Goal: Transaction & Acquisition: Purchase product/service

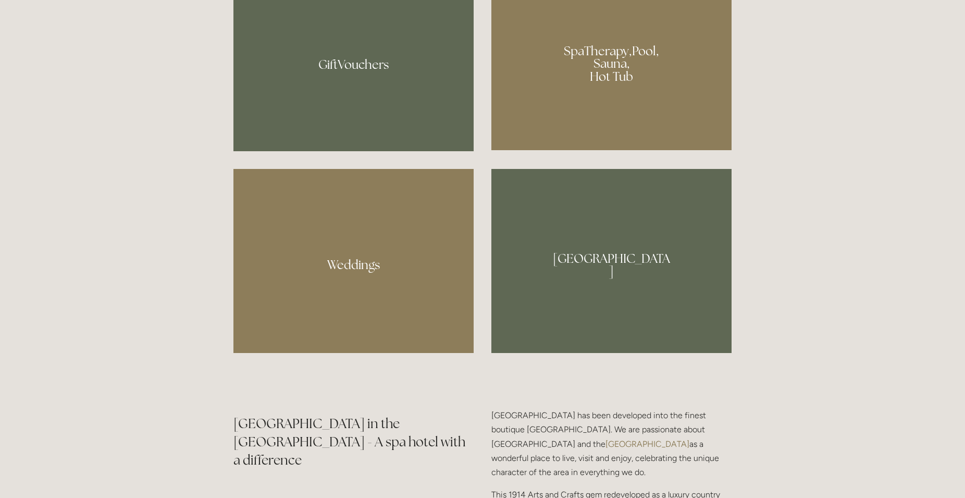
scroll to position [1063, 0]
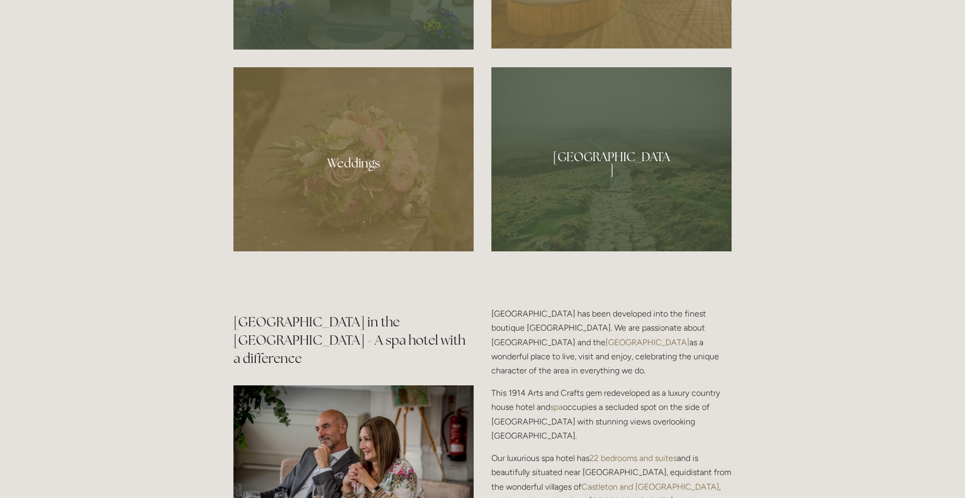
click at [616, 138] on div at bounding box center [611, 159] width 240 height 184
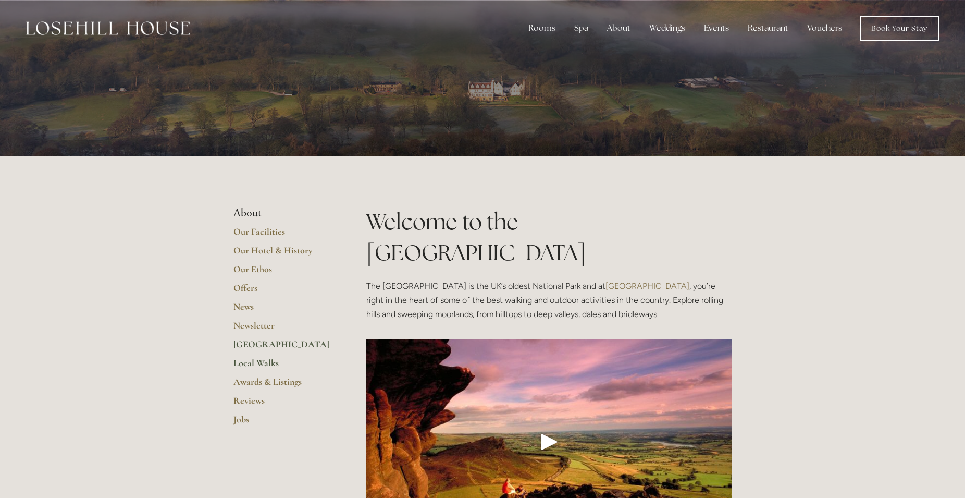
click at [253, 362] on link "Local Walks" at bounding box center [283, 366] width 100 height 19
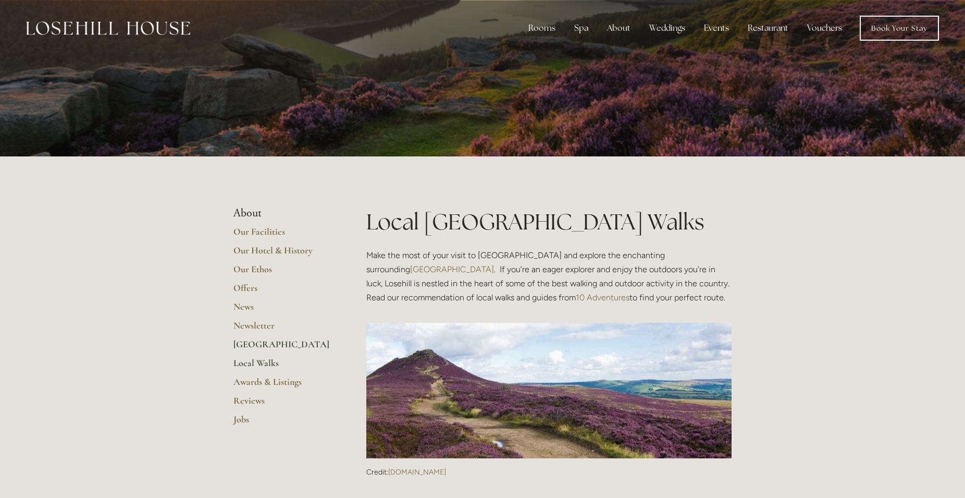
click at [264, 342] on link "[GEOGRAPHIC_DATA]" at bounding box center [283, 347] width 100 height 19
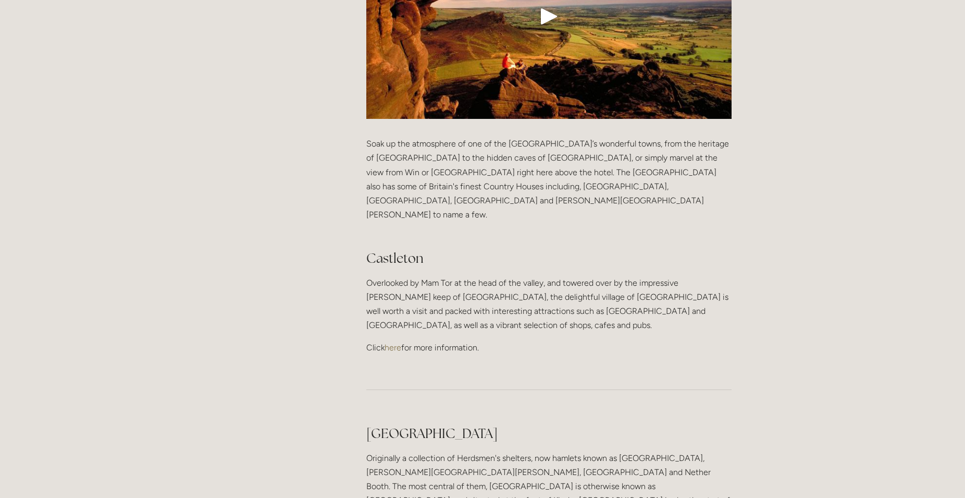
scroll to position [531, 0]
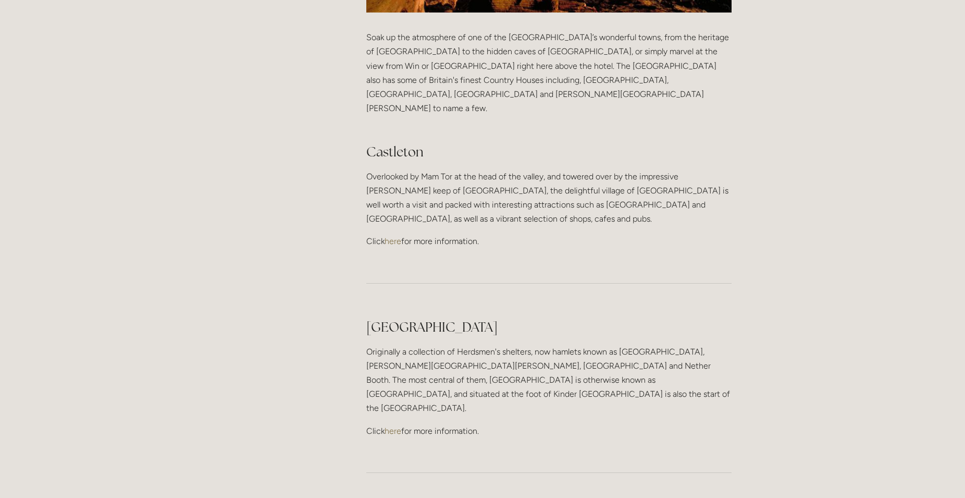
click at [390, 426] on link "here" at bounding box center [393, 431] width 17 height 10
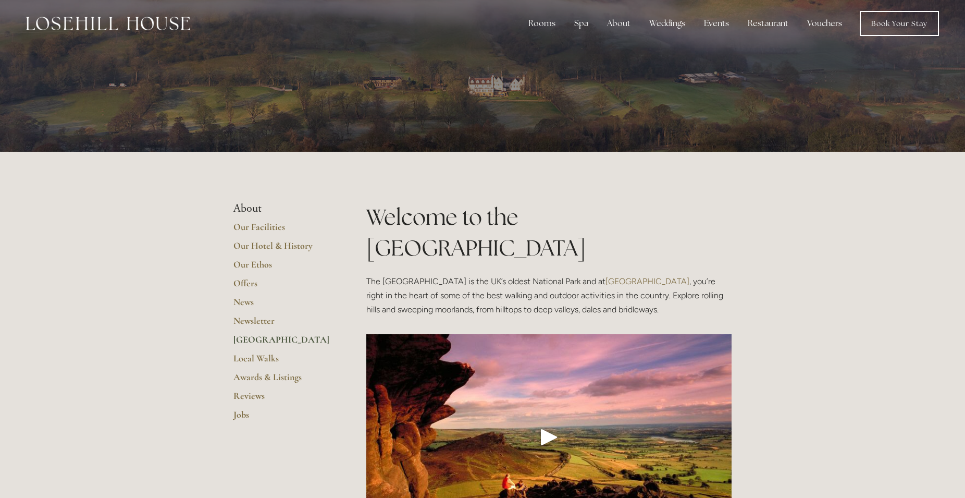
scroll to position [0, 0]
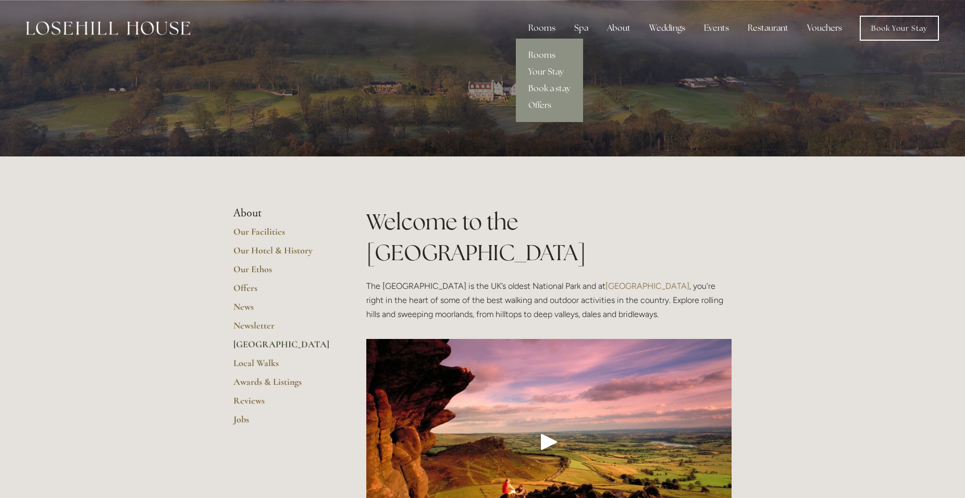
click at [542, 54] on link "Rooms" at bounding box center [549, 55] width 67 height 17
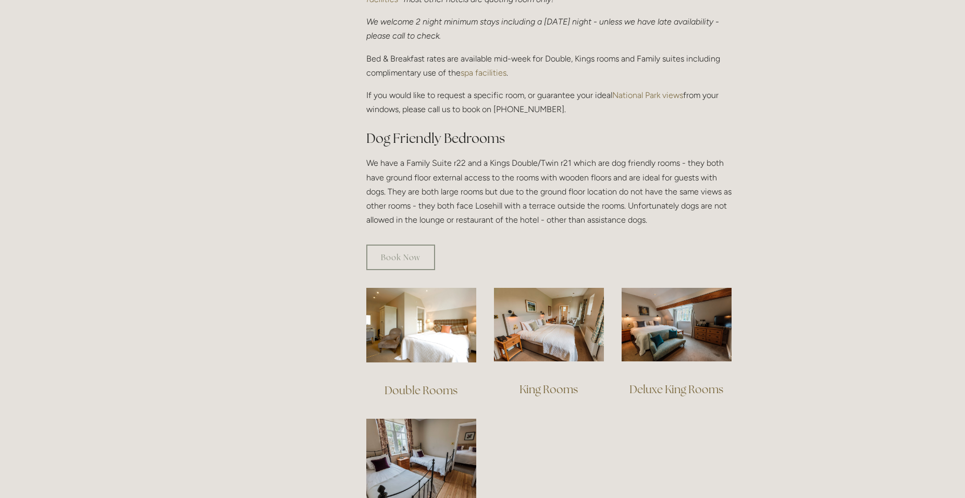
scroll to position [585, 0]
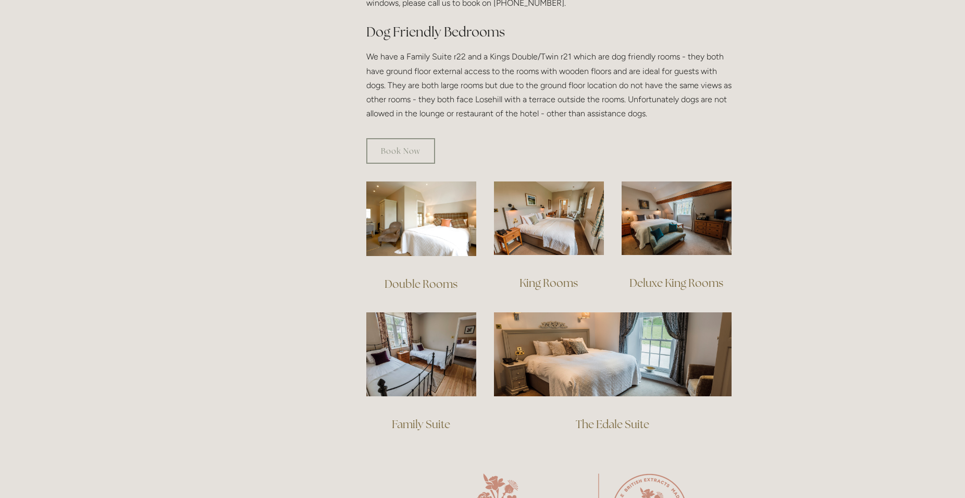
click at [430, 277] on link "Double Rooms" at bounding box center [421, 284] width 73 height 14
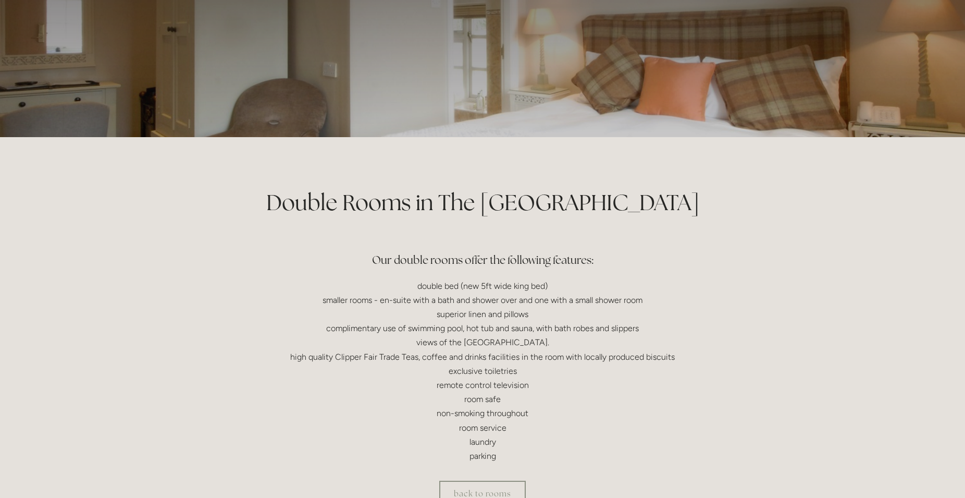
scroll to position [106, 0]
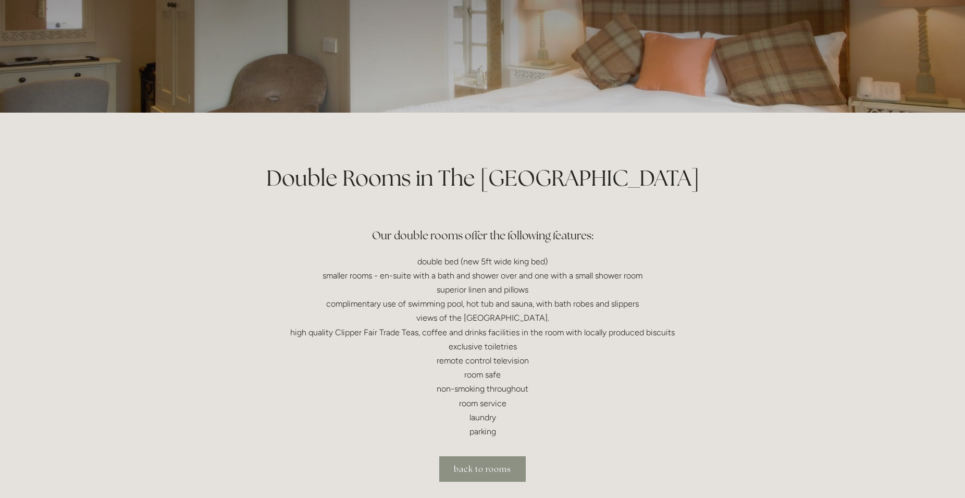
click at [474, 468] on link "back to rooms" at bounding box center [482, 469] width 86 height 26
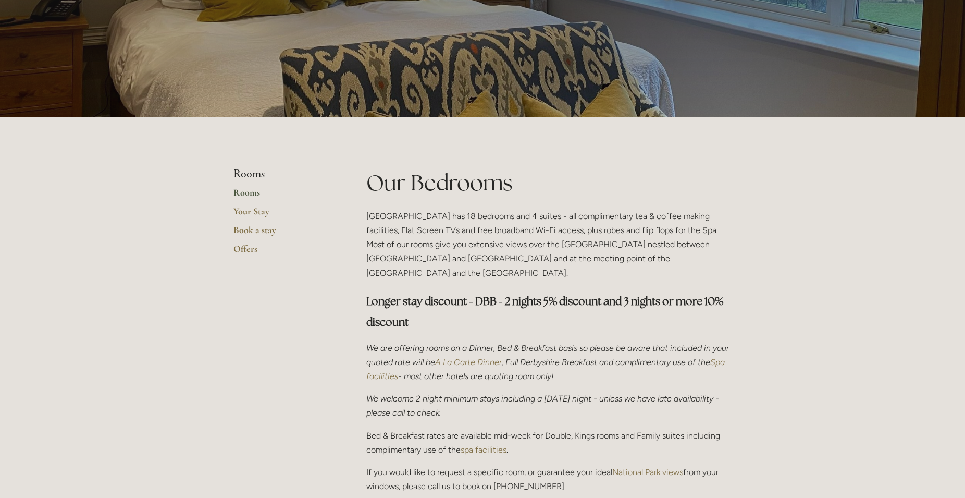
scroll to position [106, 0]
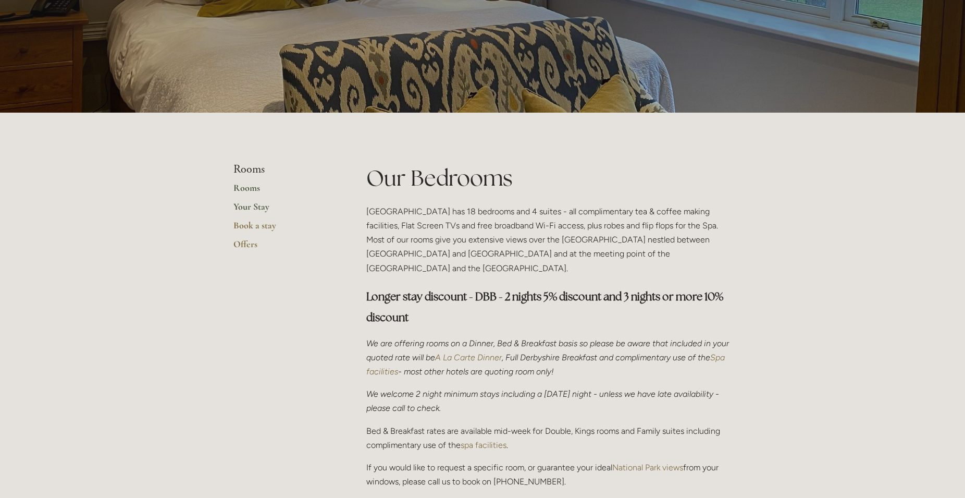
click at [239, 206] on link "Your Stay" at bounding box center [283, 210] width 100 height 19
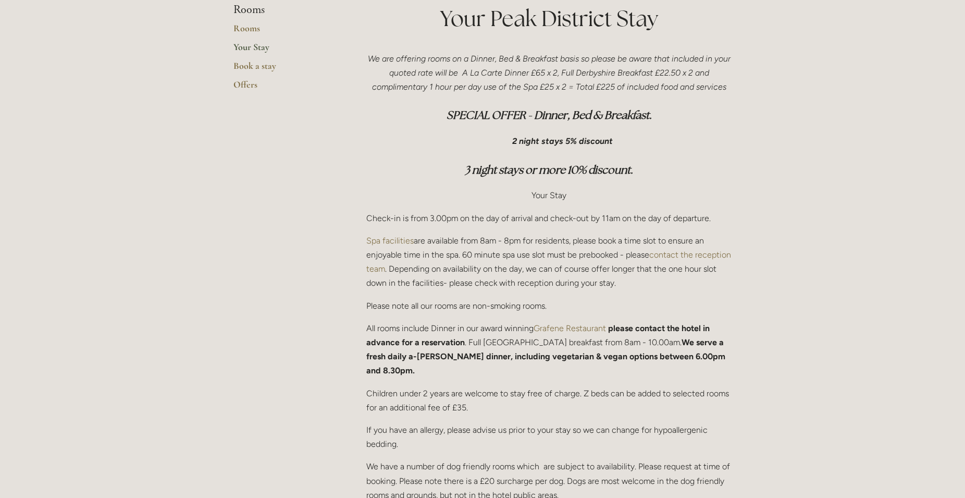
scroll to position [213, 0]
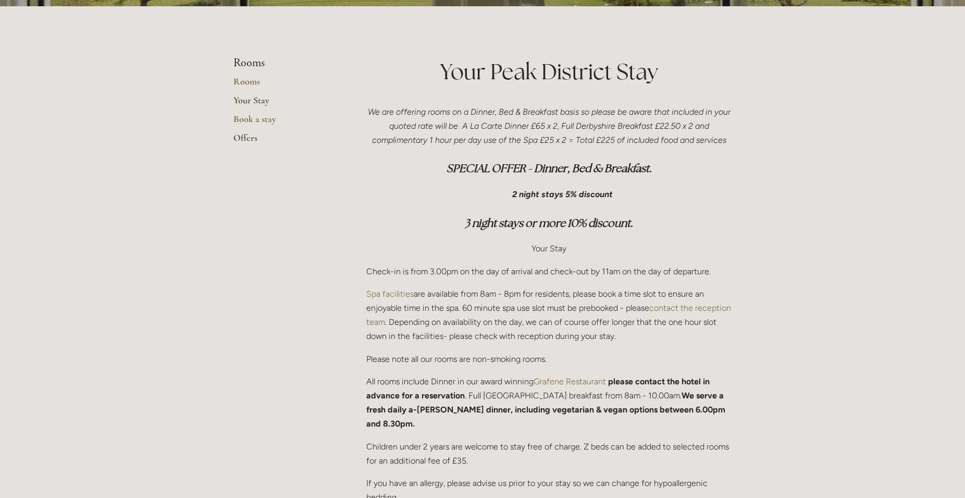
click at [243, 136] on link "Offers" at bounding box center [283, 141] width 100 height 19
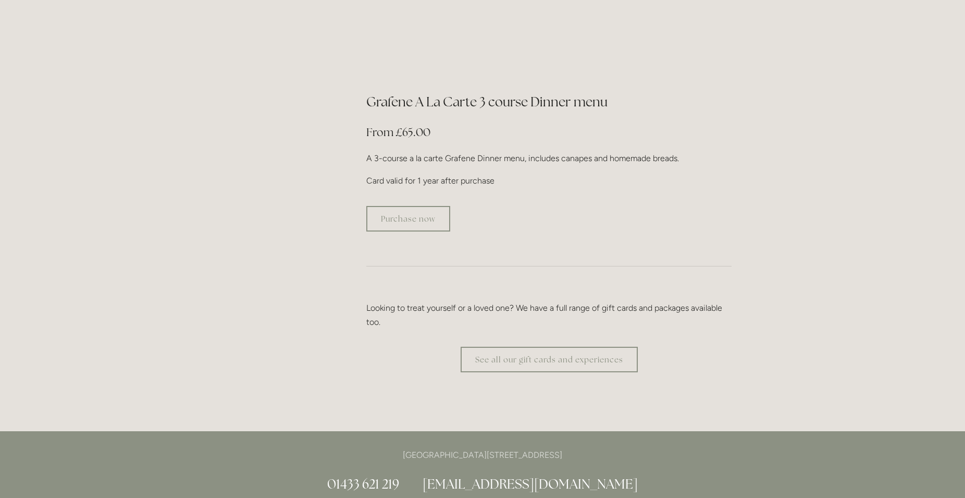
scroll to position [1913, 0]
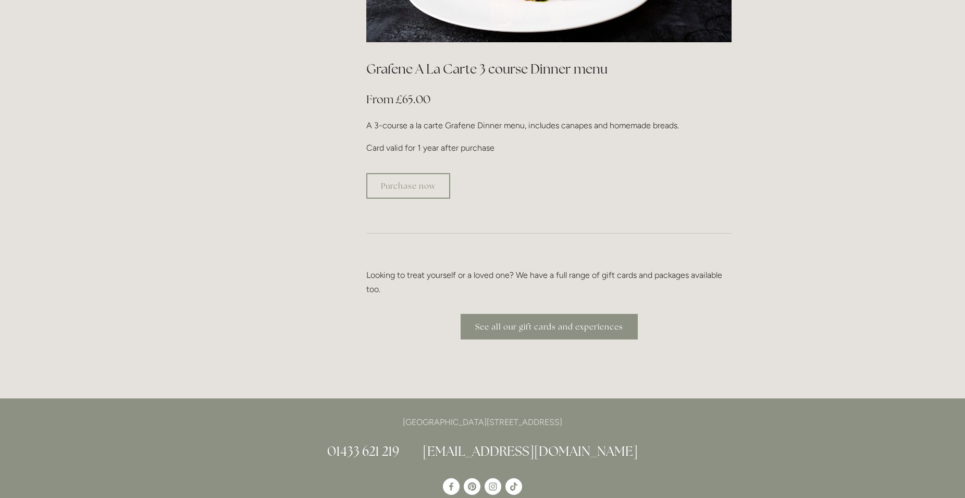
click at [545, 314] on link "See all our gift cards and experiences" at bounding box center [549, 327] width 177 height 26
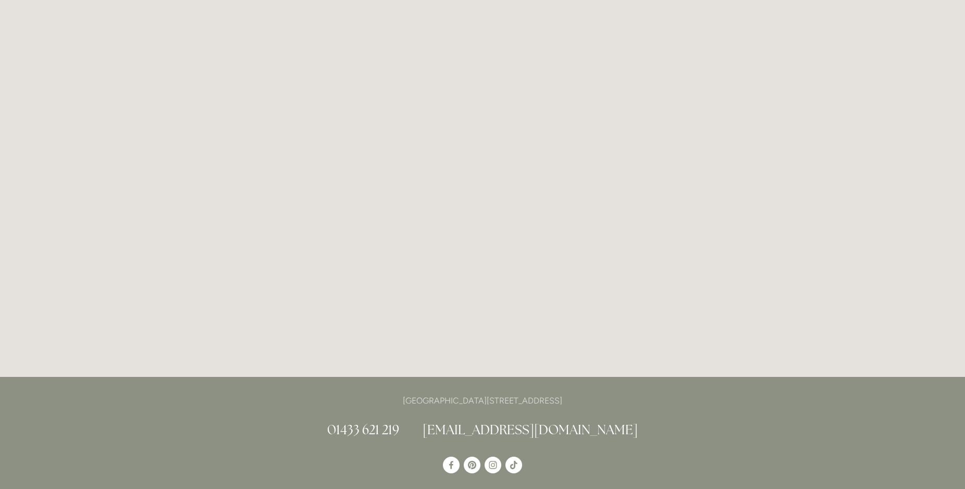
scroll to position [1442, 0]
